Goal: Transaction & Acquisition: Subscribe to service/newsletter

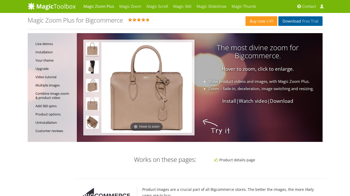
click at [311, 22] on span "Free Trial" at bounding box center [309, 21] width 17 height 4
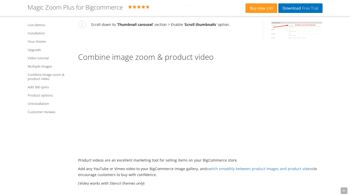
scroll to position [1577, 0]
